Goal: Find specific page/section: Find specific page/section

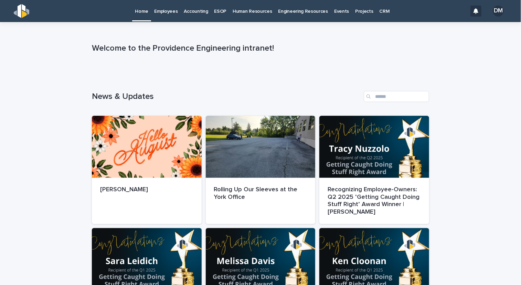
click at [169, 12] on p "Employees" at bounding box center [165, 7] width 23 height 14
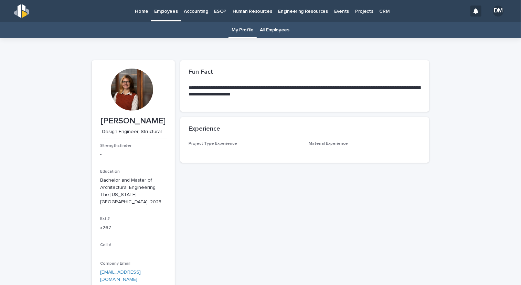
click at [268, 34] on link "All Employees" at bounding box center [275, 30] width 30 height 16
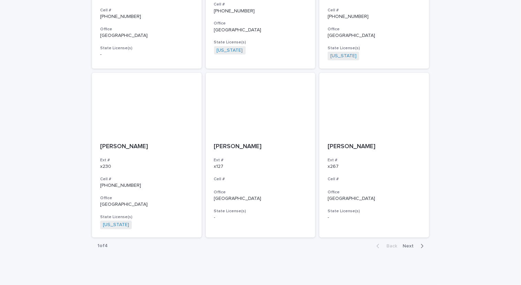
scroll to position [1215, 0]
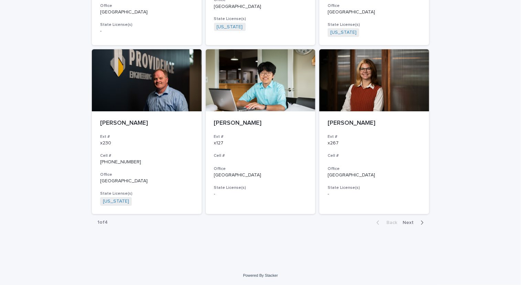
click at [420, 220] on icon "button" at bounding box center [421, 222] width 3 height 6
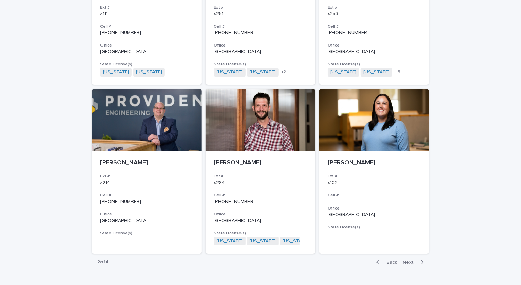
scroll to position [1210, 0]
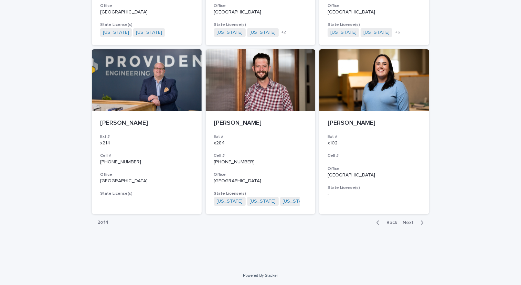
click at [410, 220] on span "Next" at bounding box center [410, 222] width 15 height 5
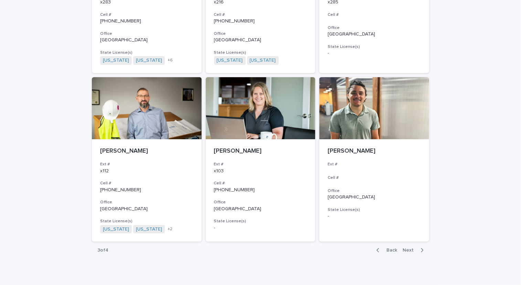
scroll to position [1218, 0]
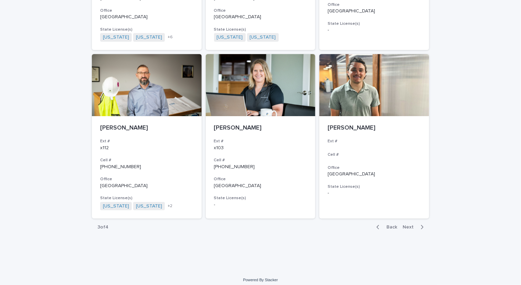
click at [420, 224] on icon "button" at bounding box center [421, 227] width 3 height 6
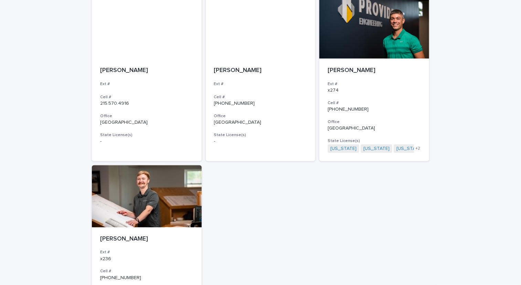
scroll to position [447, 0]
